Goal: Find specific page/section: Find specific page/section

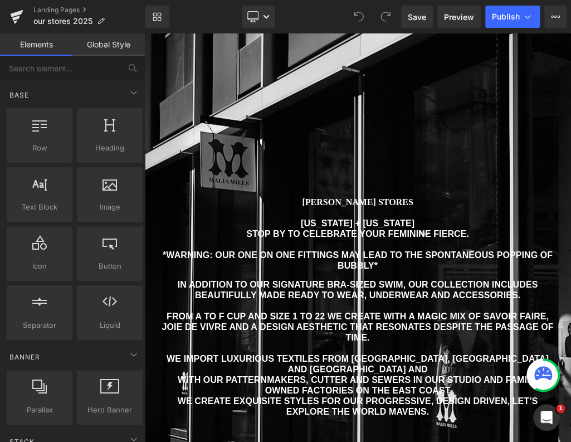
scroll to position [276, 0]
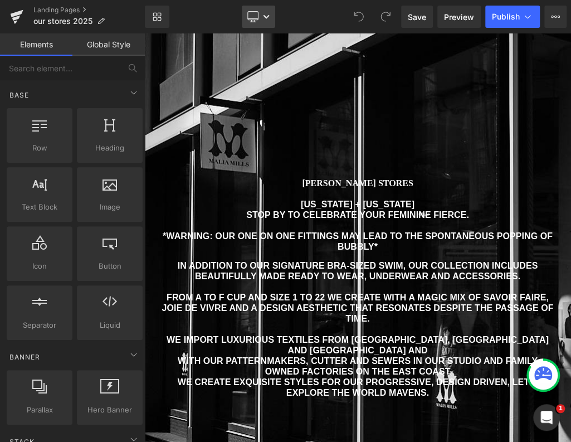
click at [252, 7] on link "Desktop" at bounding box center [258, 17] width 33 height 22
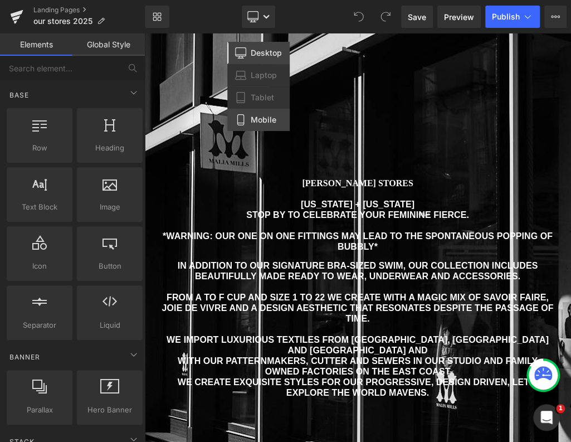
drag, startPoint x: 262, startPoint y: 119, endPoint x: 119, endPoint y: 86, distance: 147.1
click at [262, 119] on span "Mobile" at bounding box center [264, 120] width 26 height 10
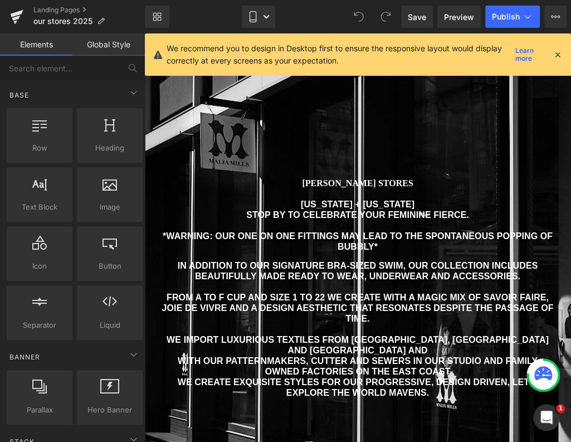
click at [558, 52] on icon at bounding box center [558, 55] width 10 height 10
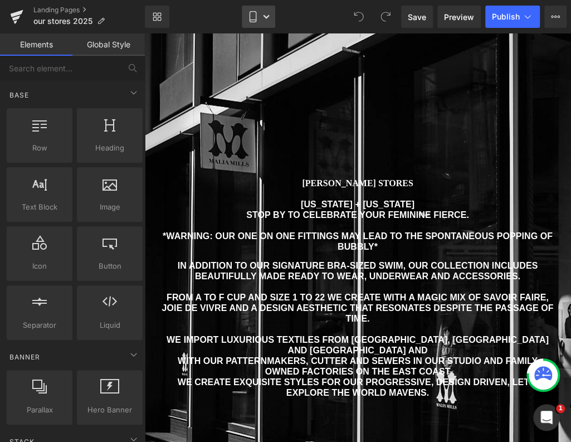
click at [256, 17] on icon at bounding box center [252, 16] width 11 height 11
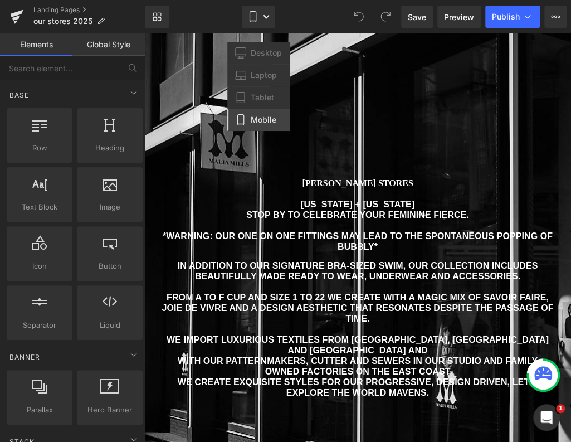
drag, startPoint x: 265, startPoint y: 116, endPoint x: 135, endPoint y: 89, distance: 132.1
click at [265, 116] on span "Mobile" at bounding box center [264, 120] width 26 height 10
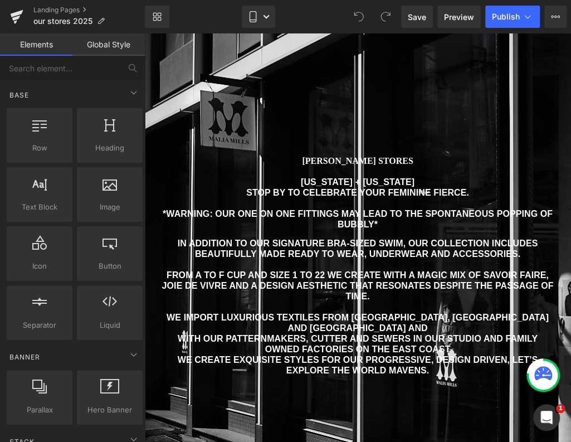
scroll to position [299, 0]
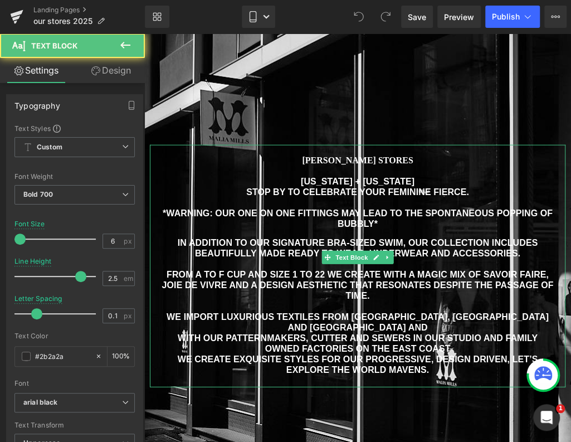
click at [336, 164] on span "[PERSON_NAME] stores" at bounding box center [357, 159] width 111 height 9
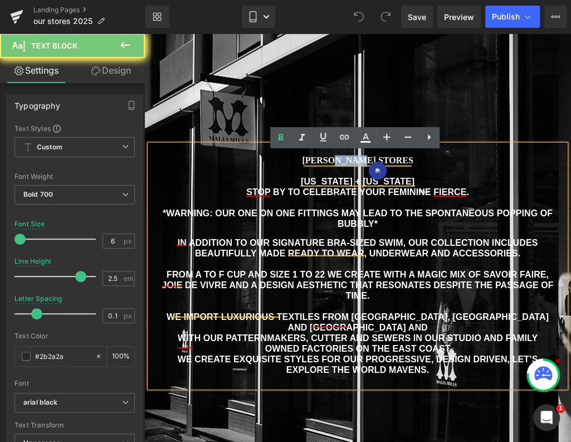
click at [336, 164] on span "[PERSON_NAME] stores" at bounding box center [357, 159] width 111 height 9
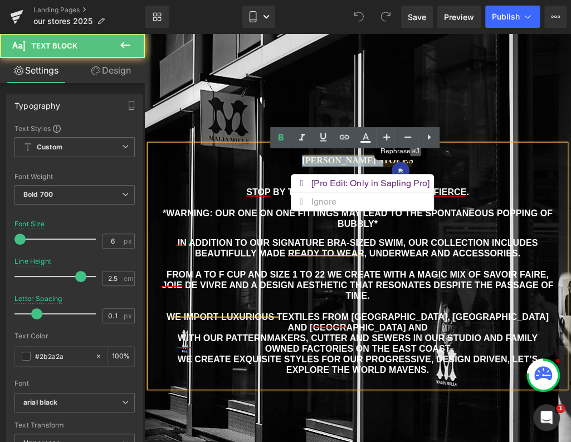
drag, startPoint x: 295, startPoint y: 167, endPoint x: 406, endPoint y: 169, distance: 110.4
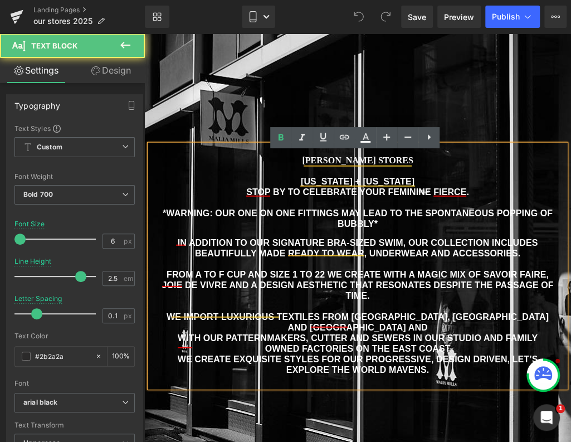
click at [419, 166] on p "[PERSON_NAME] stores" at bounding box center [357, 160] width 393 height 11
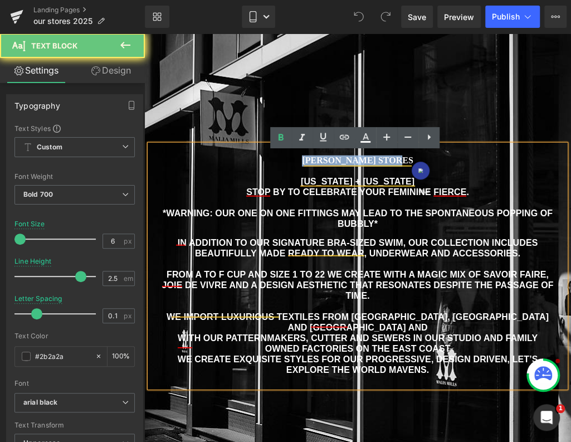
drag, startPoint x: 415, startPoint y: 167, endPoint x: 317, endPoint y: 155, distance: 99.3
click at [317, 155] on div "[PERSON_NAME] stores [US_STATE] + [US_STATE] stop by to celebrate your feminine…" at bounding box center [358, 265] width 416 height 242
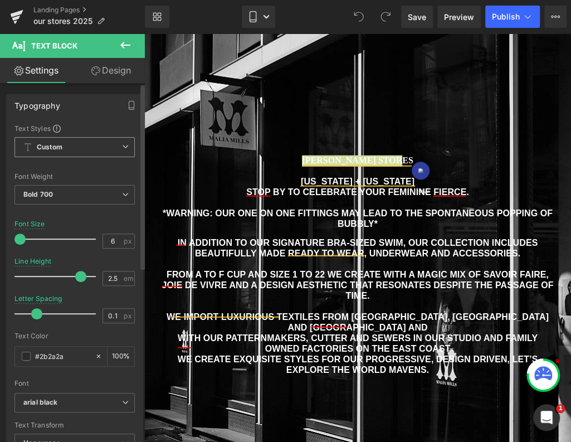
click at [85, 147] on span "Custom Setup Global Style" at bounding box center [74, 147] width 120 height 20
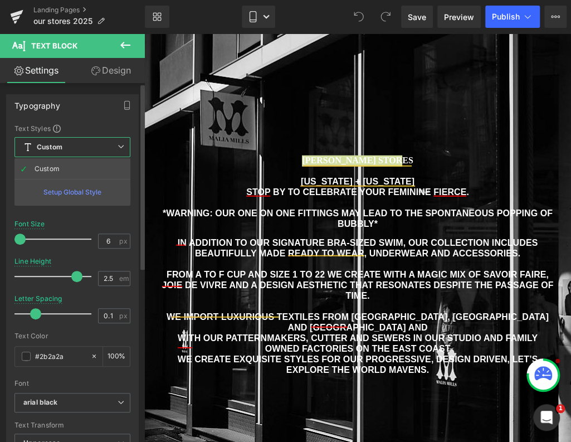
click at [85, 147] on span "Custom Setup Global Style" at bounding box center [72, 147] width 116 height 20
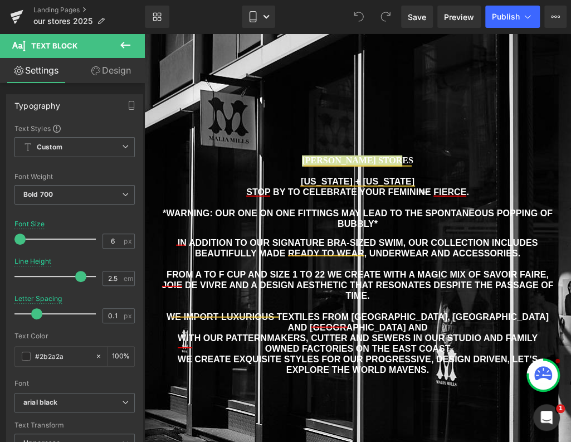
click at [100, 69] on link "Design" at bounding box center [111, 70] width 72 height 25
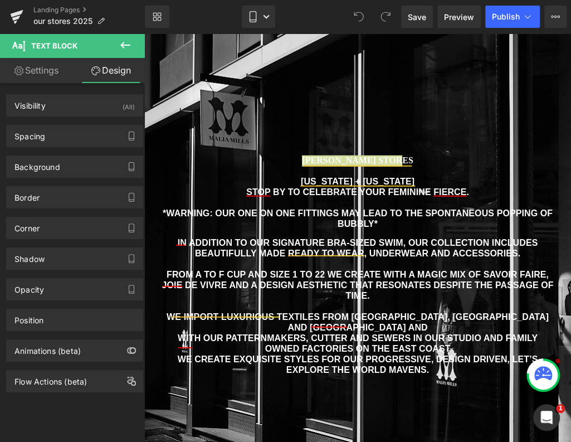
click at [47, 78] on link "Settings" at bounding box center [36, 70] width 72 height 25
type input "100"
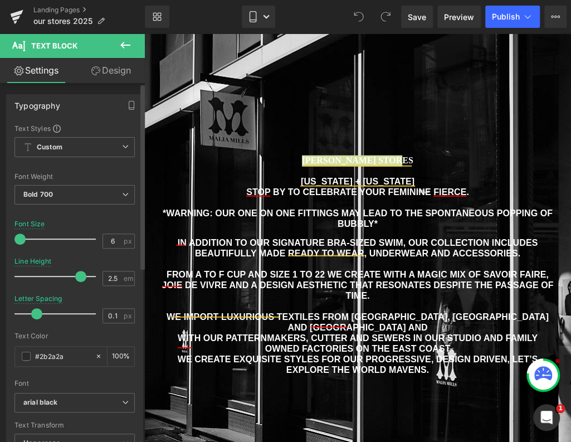
scroll to position [245, 0]
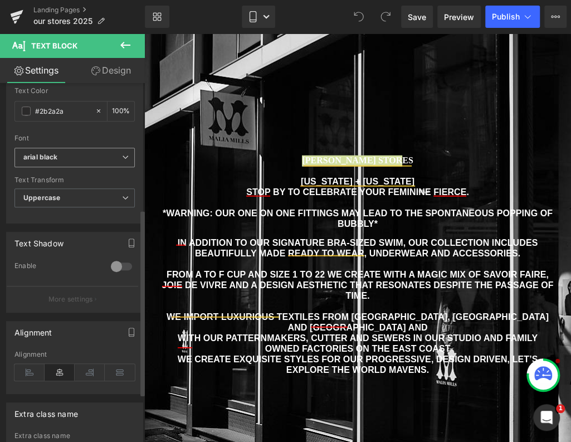
click at [61, 155] on b "arial black" at bounding box center [72, 157] width 99 height 9
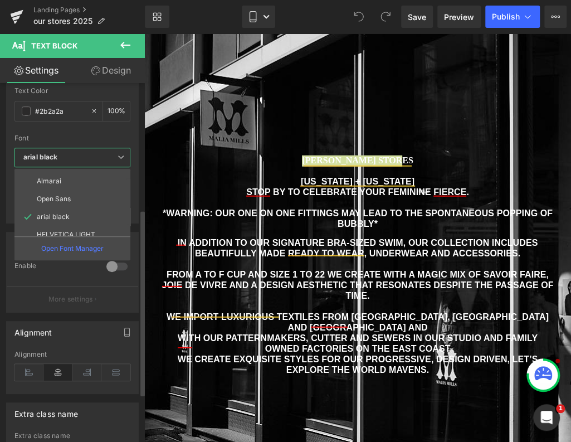
scroll to position [58, 0]
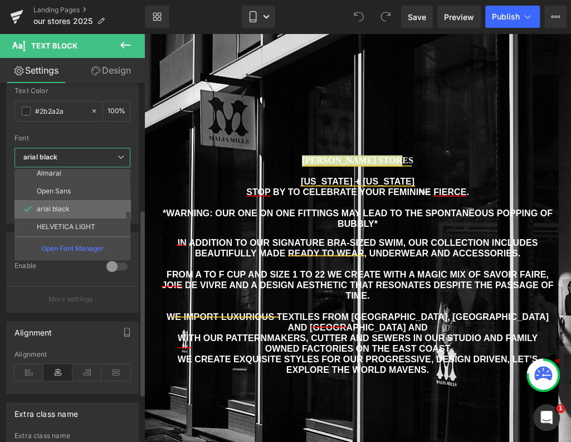
click at [65, 207] on p "arial black" at bounding box center [53, 209] width 33 height 8
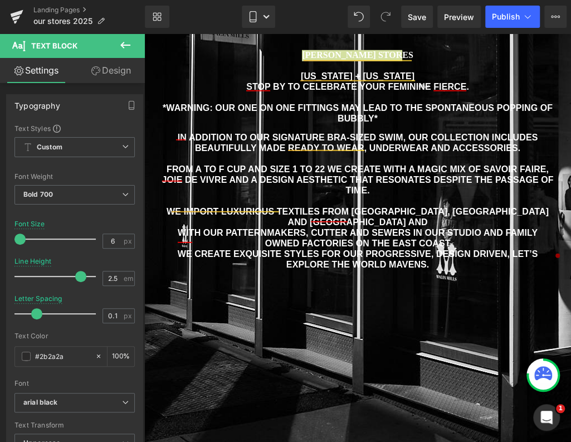
scroll to position [431, 0]
